Goal: Information Seeking & Learning: Learn about a topic

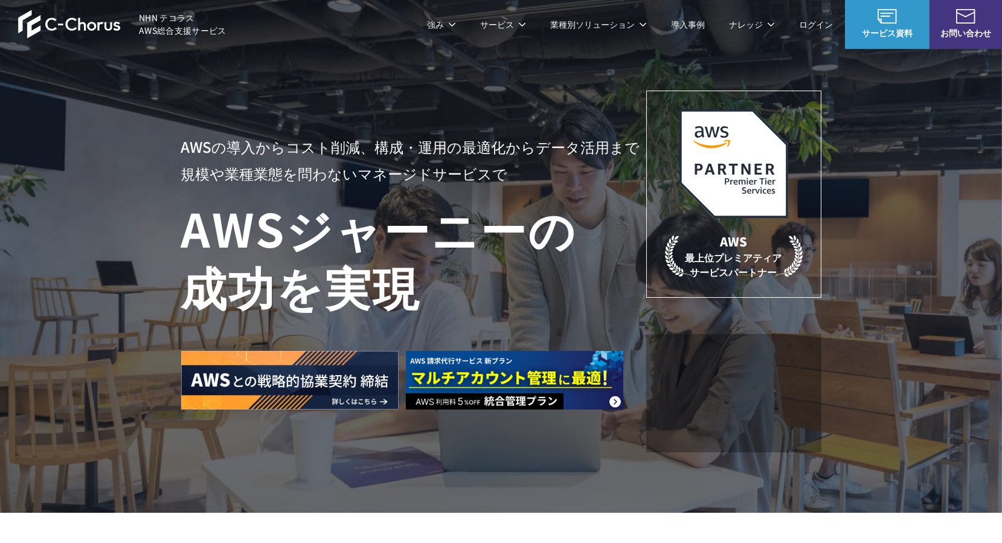
click at [243, 97] on link "AWS請求代行サービス" at bounding box center [233, 103] width 85 height 12
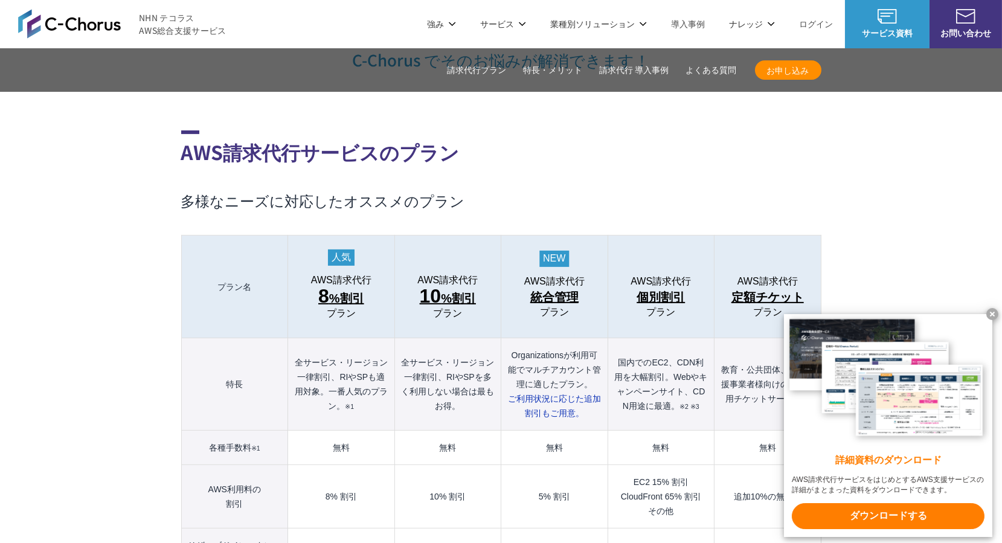
scroll to position [1180, 0]
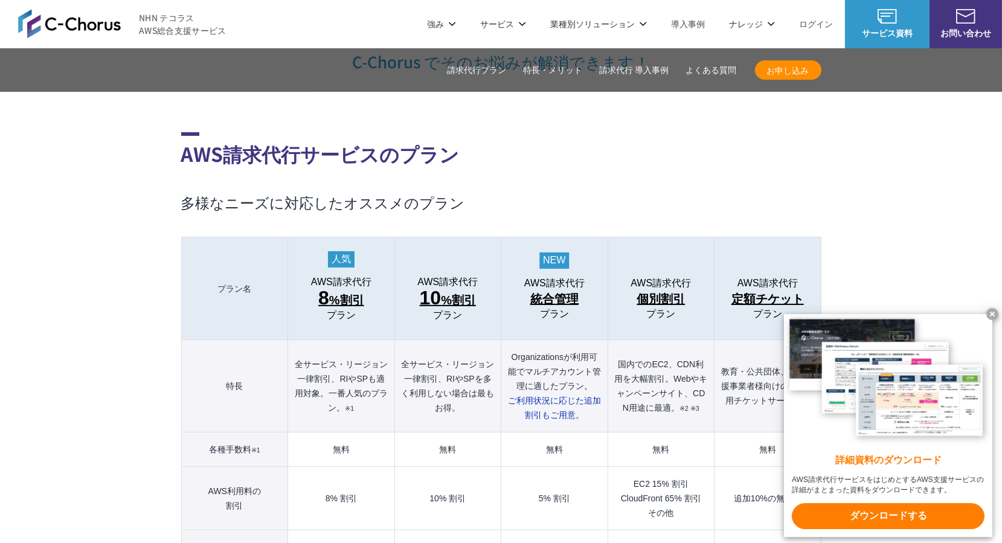
click at [539, 347] on th "Organizationsが利用可能でマルチアカウント管理に適したプラン。 ご利用状況に応じた 追加割引もご用意。" at bounding box center [554, 386] width 106 height 92
click at [540, 345] on th "Organizationsが利用可能でマルチアカウント管理に適したプラン。 ご利用状況に応じた 追加割引もご用意。" at bounding box center [554, 386] width 106 height 92
drag, startPoint x: 540, startPoint y: 345, endPoint x: 568, endPoint y: 346, distance: 27.8
click at [568, 346] on th "Organizationsが利用可能でマルチアカウント管理に適したプラン。 ご利用状況に応じた 追加割引もご用意。" at bounding box center [554, 386] width 106 height 92
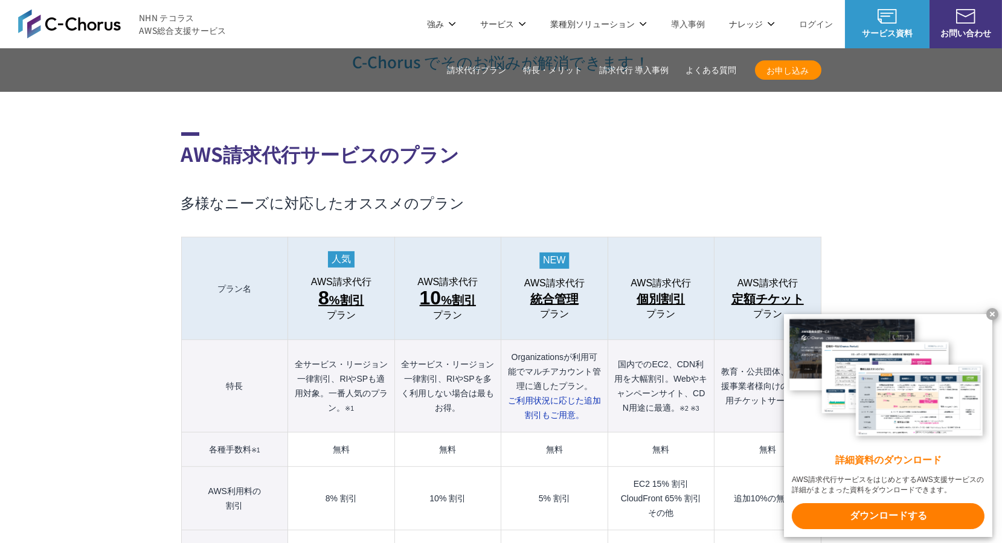
click at [554, 340] on th "Organizationsが利用可能でマルチアカウント管理に適したプラン。 ご利用状況に応じた 追加割引もご用意。" at bounding box center [554, 386] width 106 height 92
copy th "Organizations"
